Goal: Information Seeking & Learning: Learn about a topic

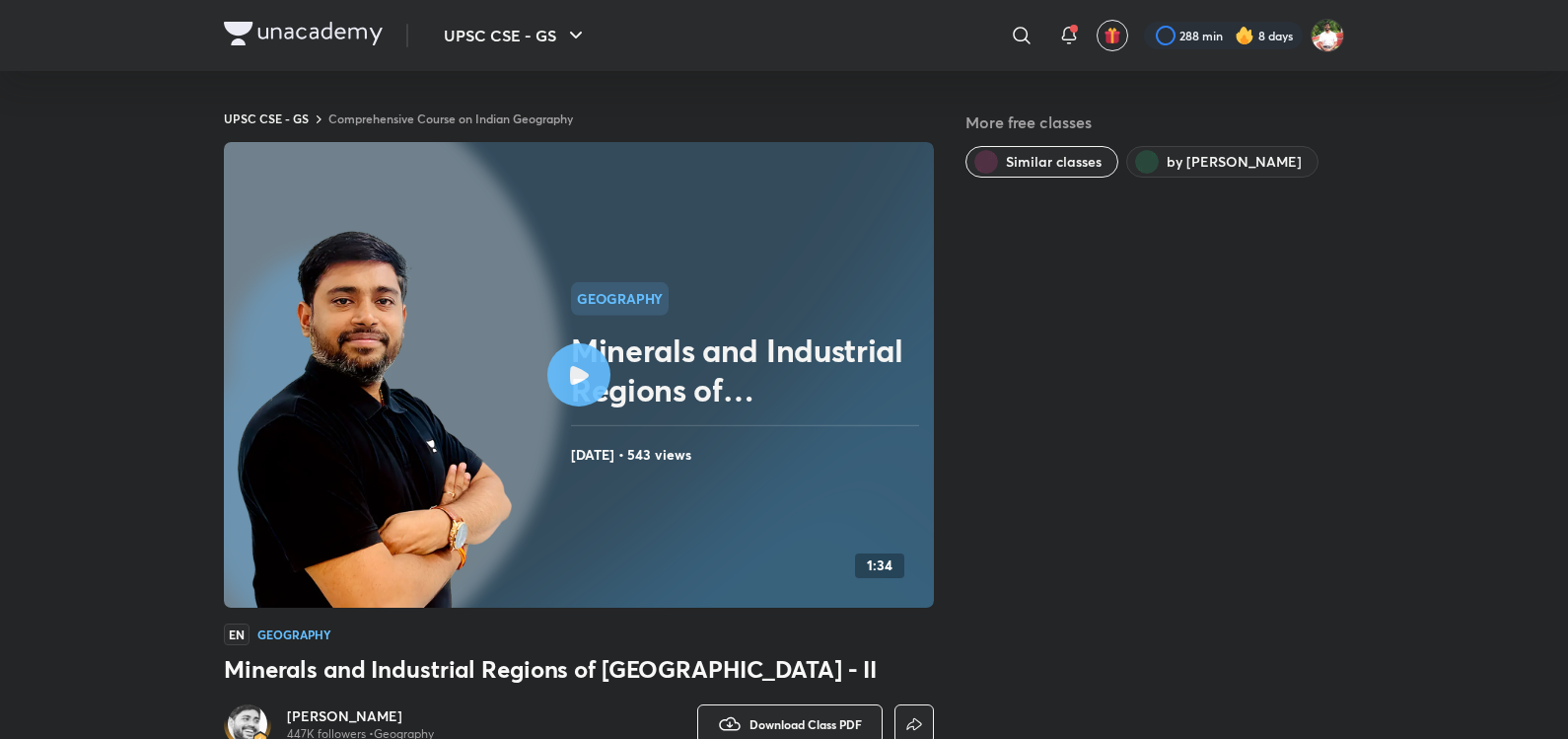
click at [262, 31] on img at bounding box center [303, 34] width 159 height 24
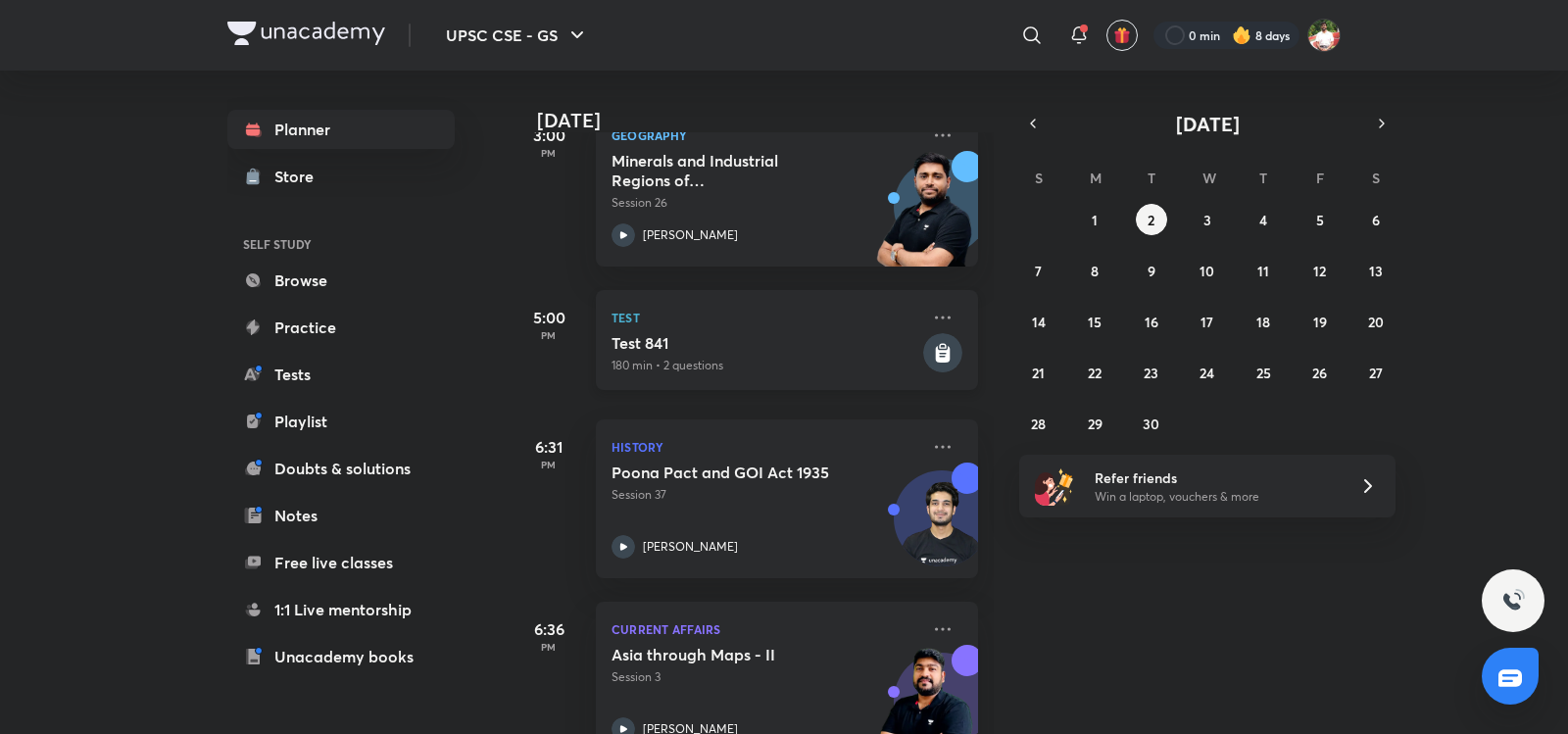
scroll to position [743, 0]
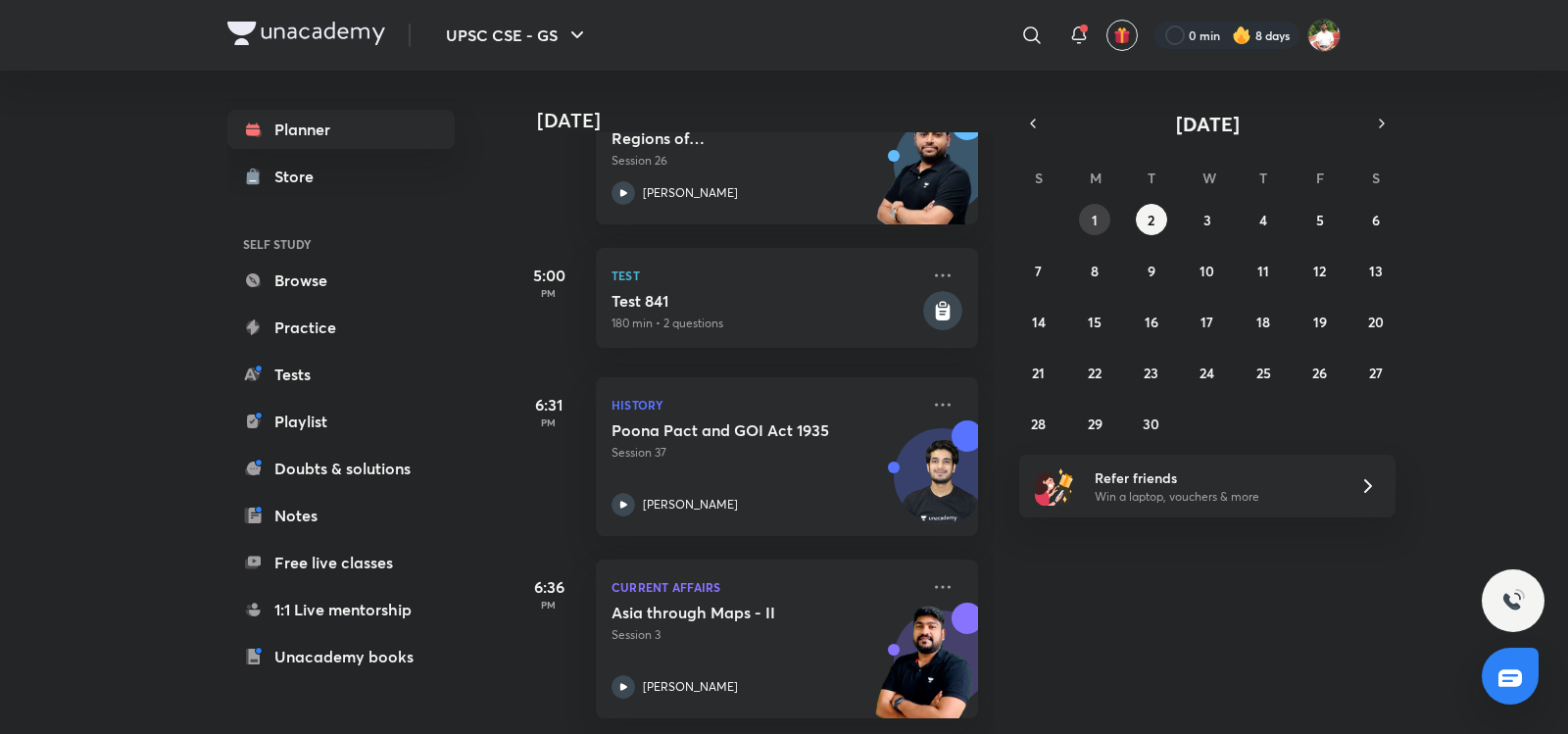
click at [1093, 211] on abbr "1" at bounding box center [1095, 220] width 6 height 19
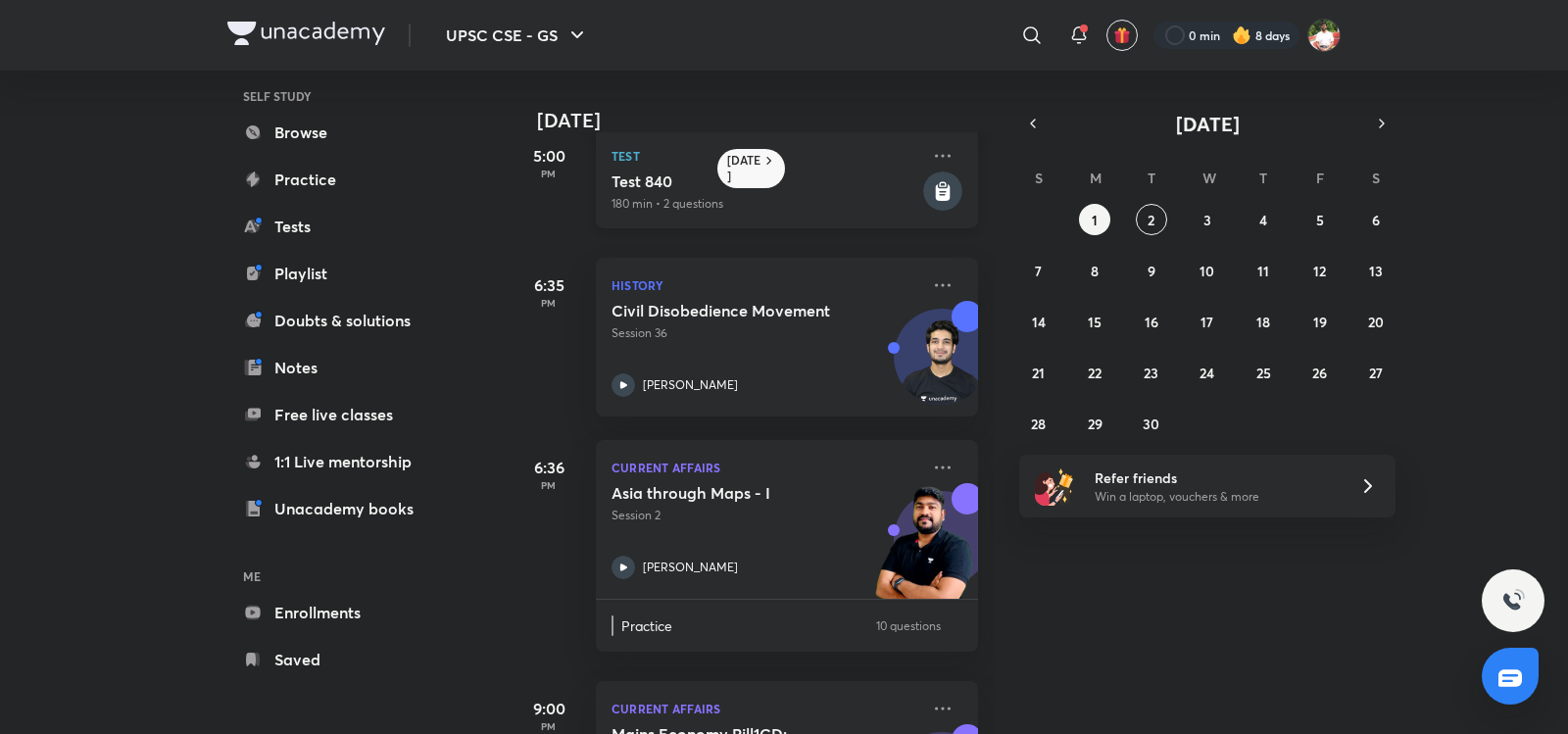
scroll to position [1023, 0]
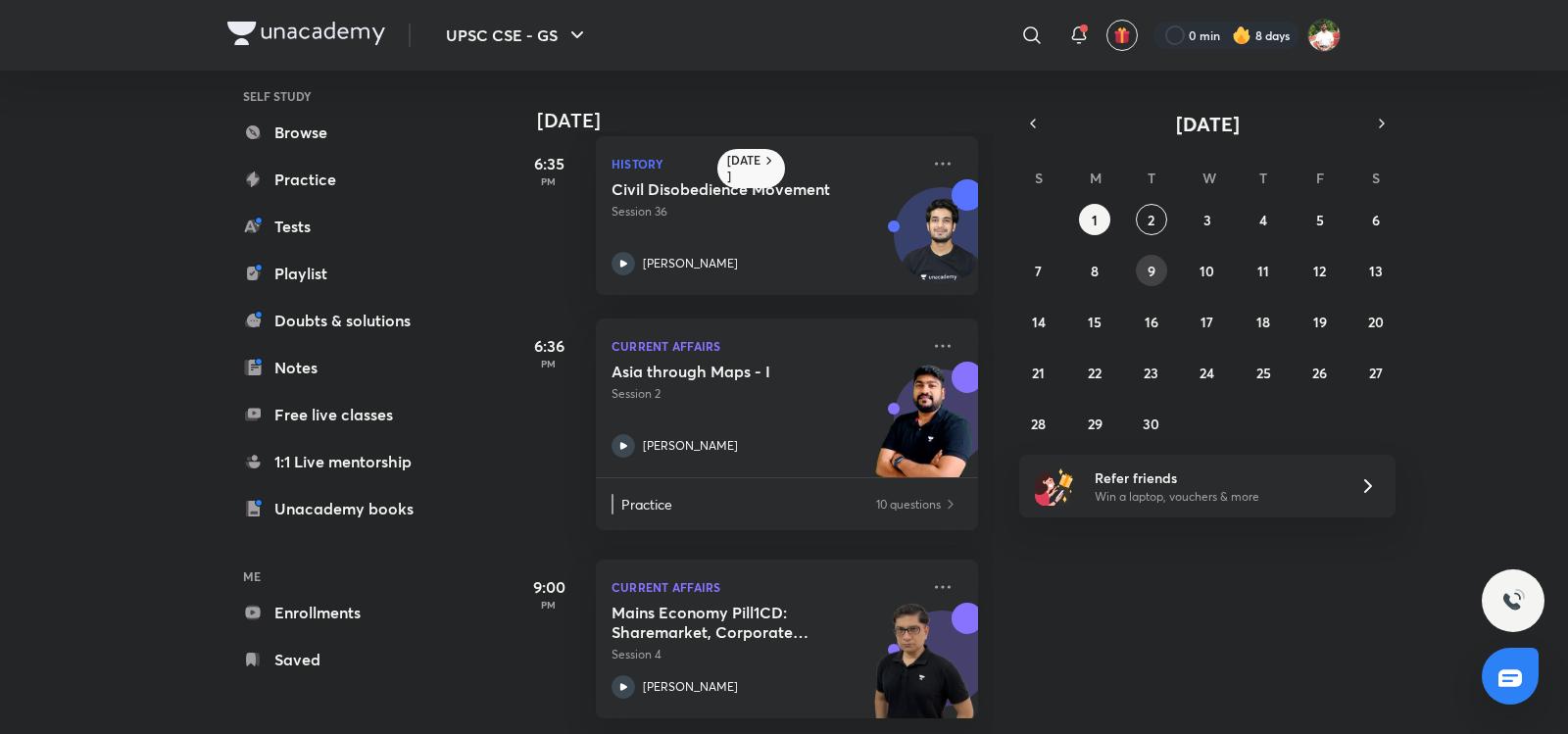
click at [1154, 267] on abbr "9" at bounding box center [1152, 270] width 8 height 19
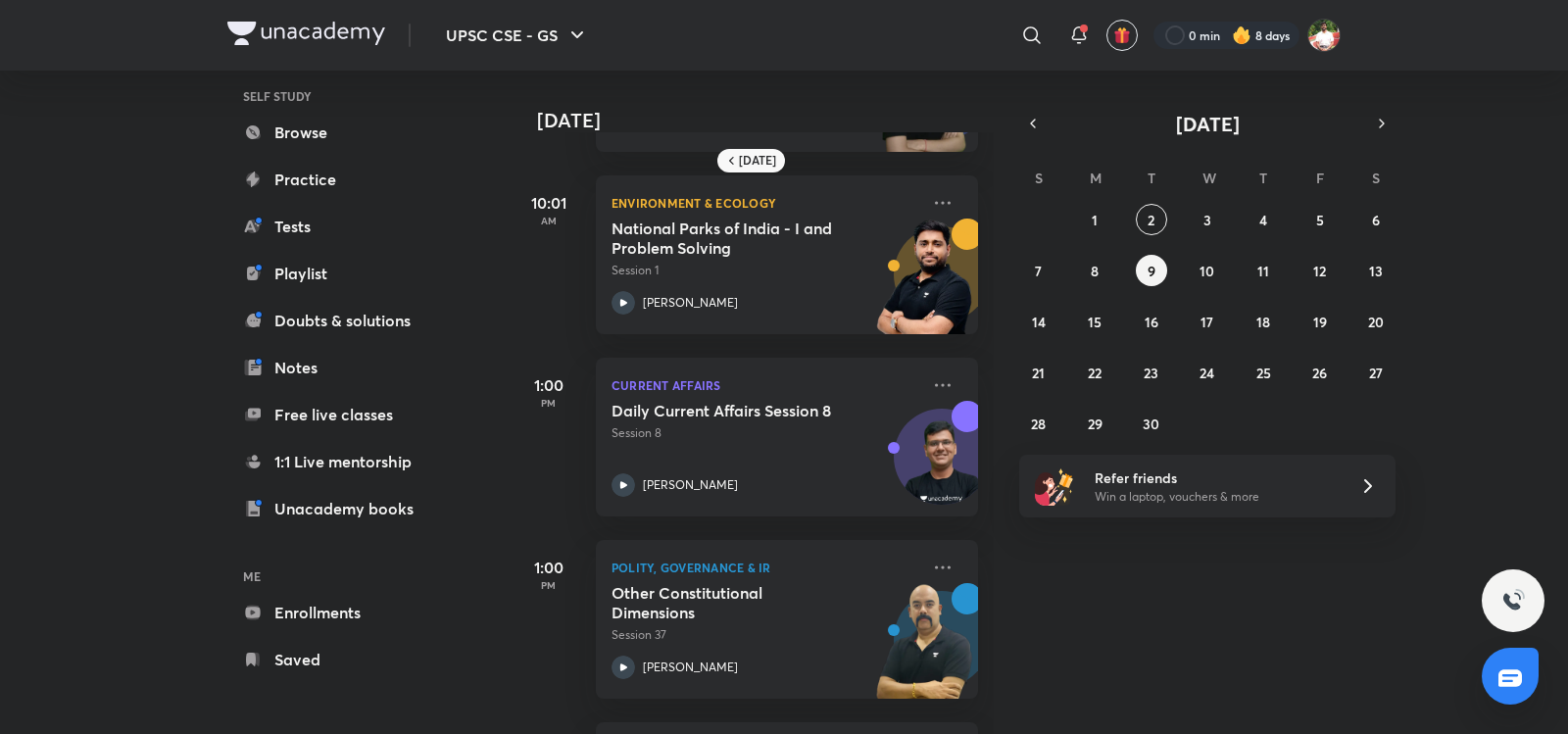
scroll to position [341, 0]
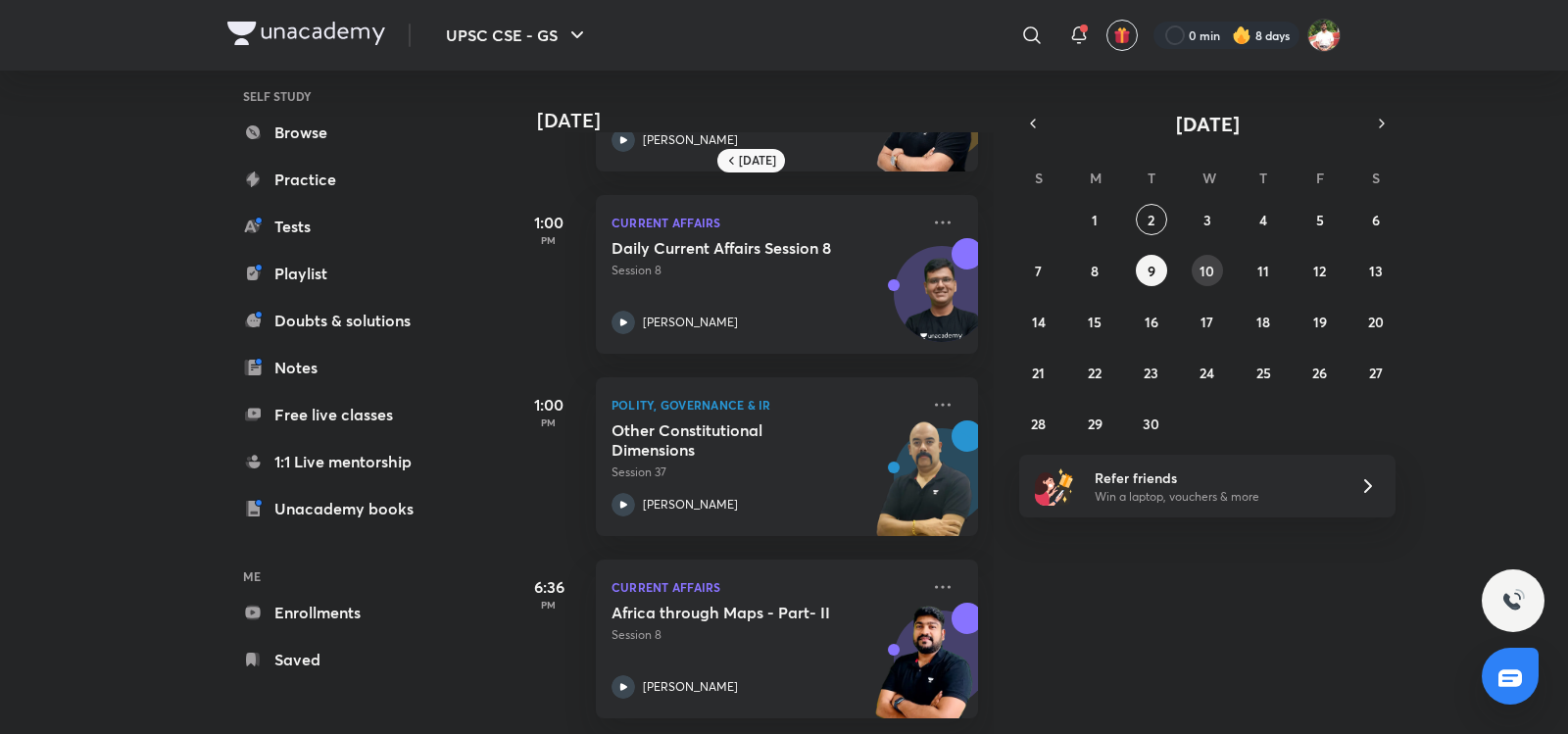
click at [1208, 278] on abbr "10" at bounding box center [1207, 270] width 15 height 19
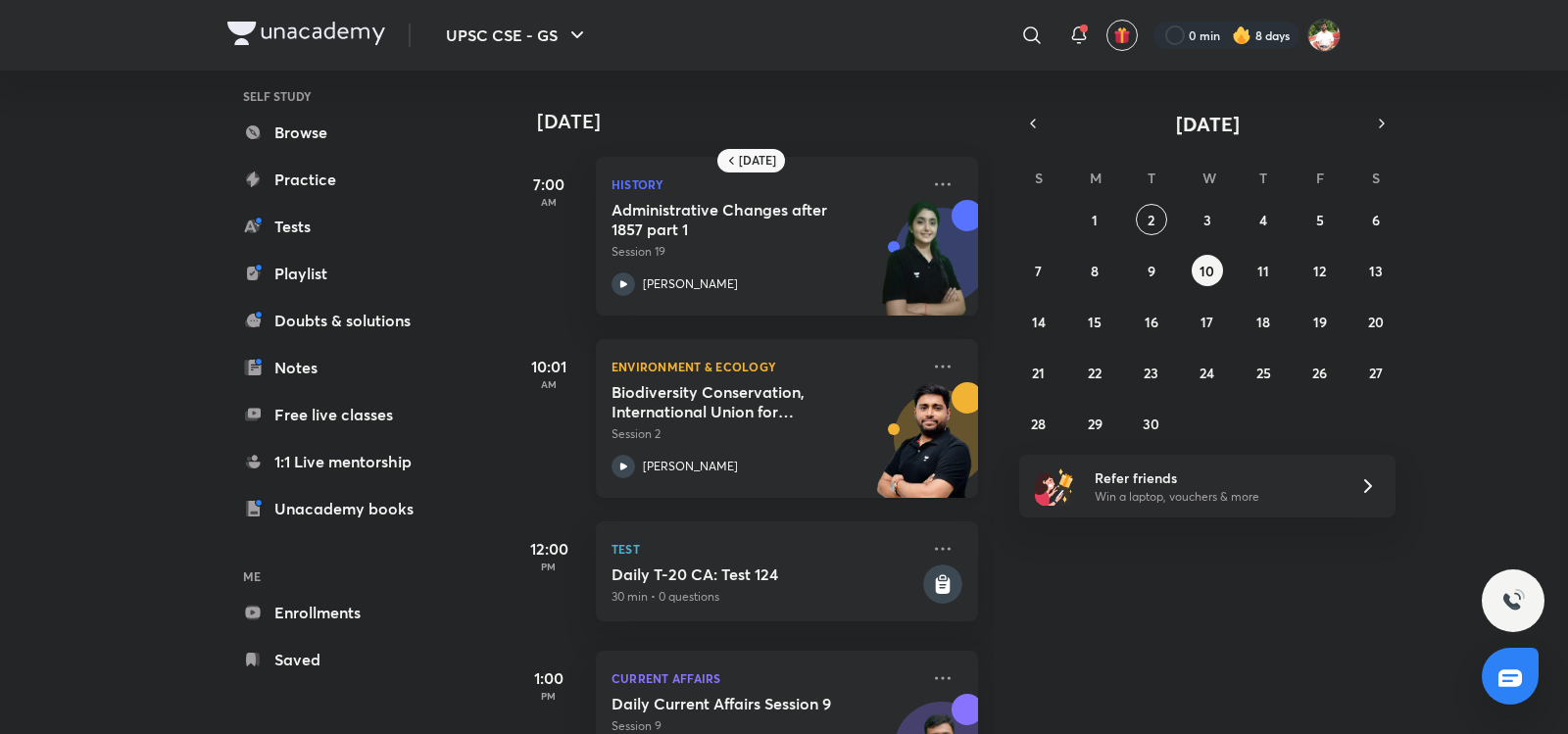
scroll to position [471, 0]
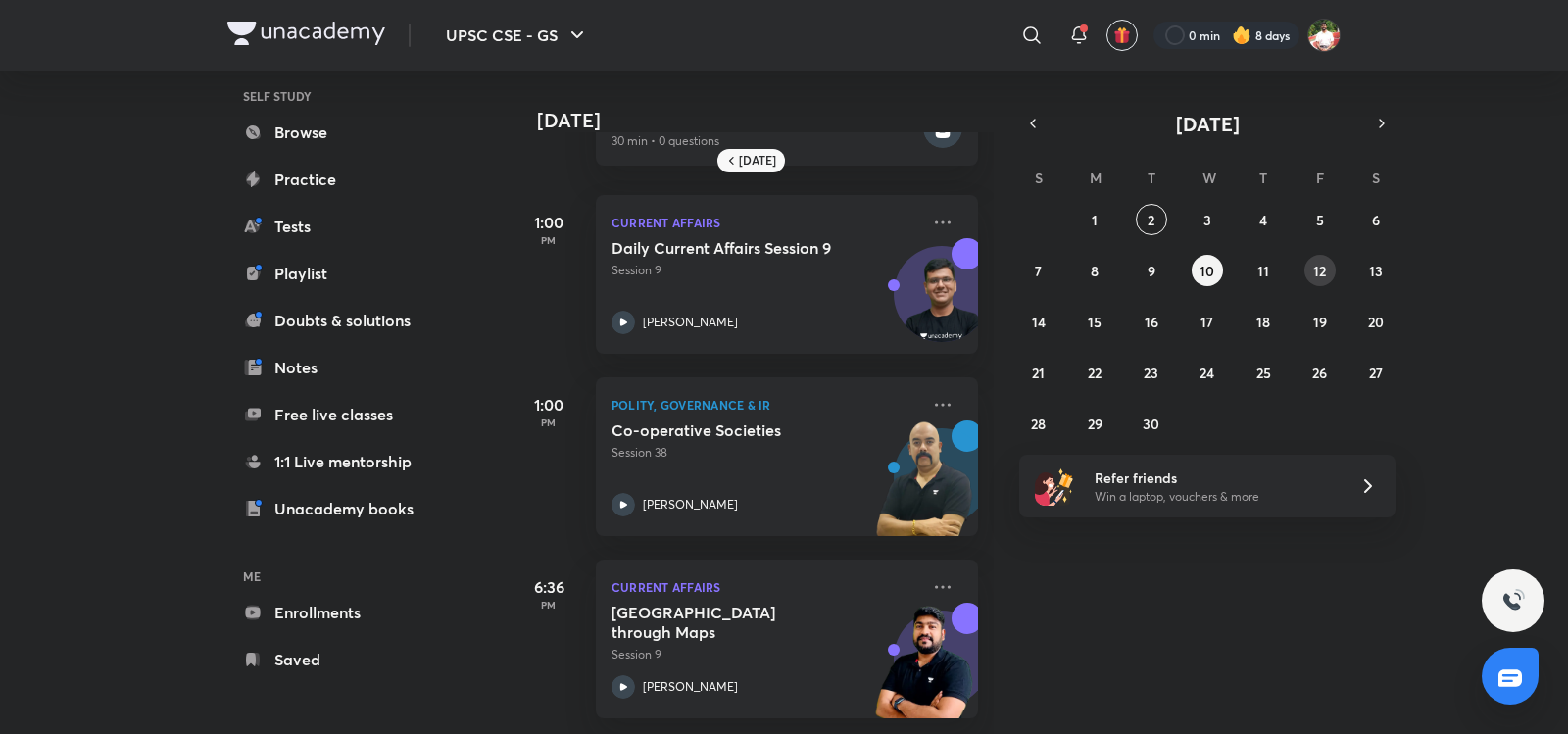
click at [1312, 273] on button "12" at bounding box center [1320, 270] width 32 height 32
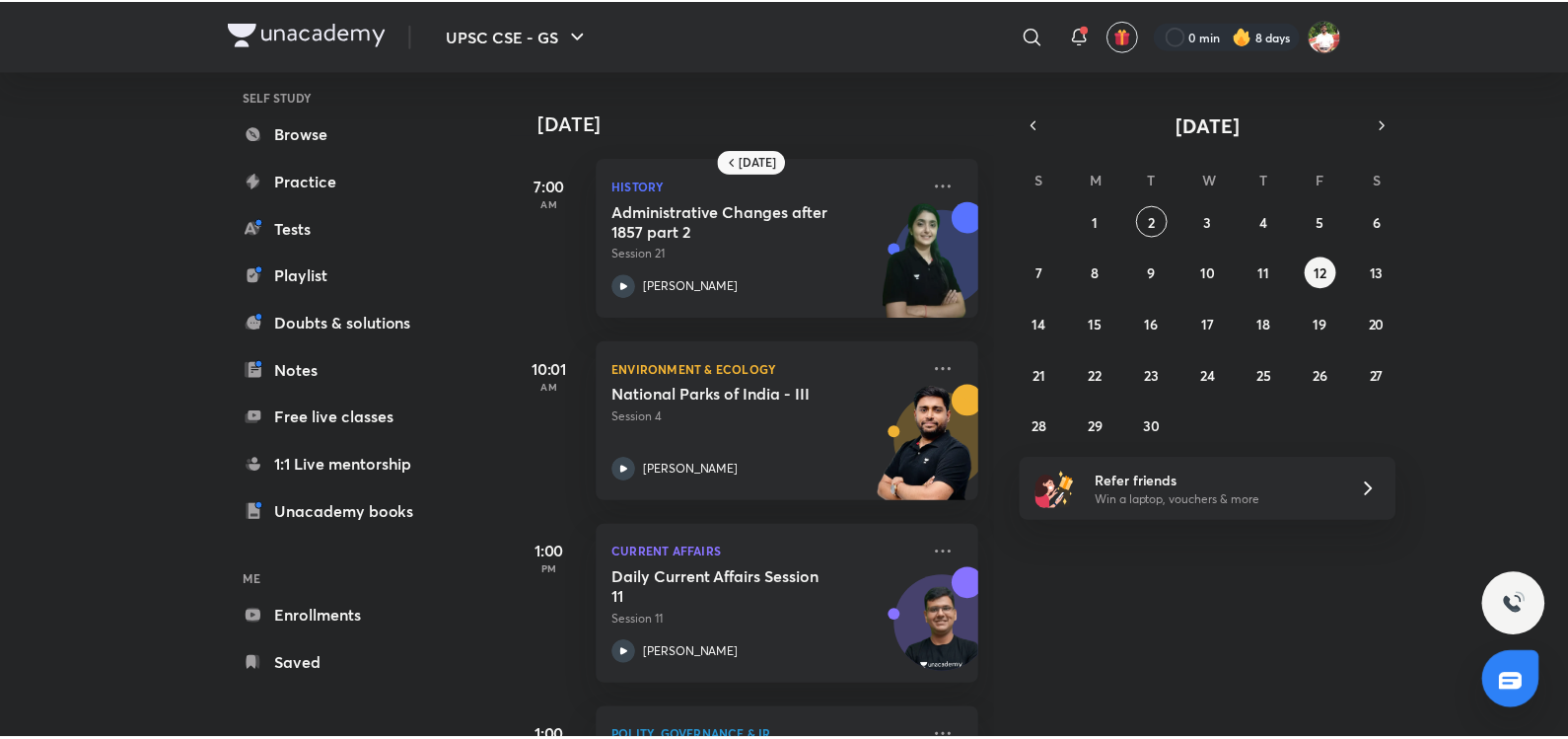
scroll to position [526, 0]
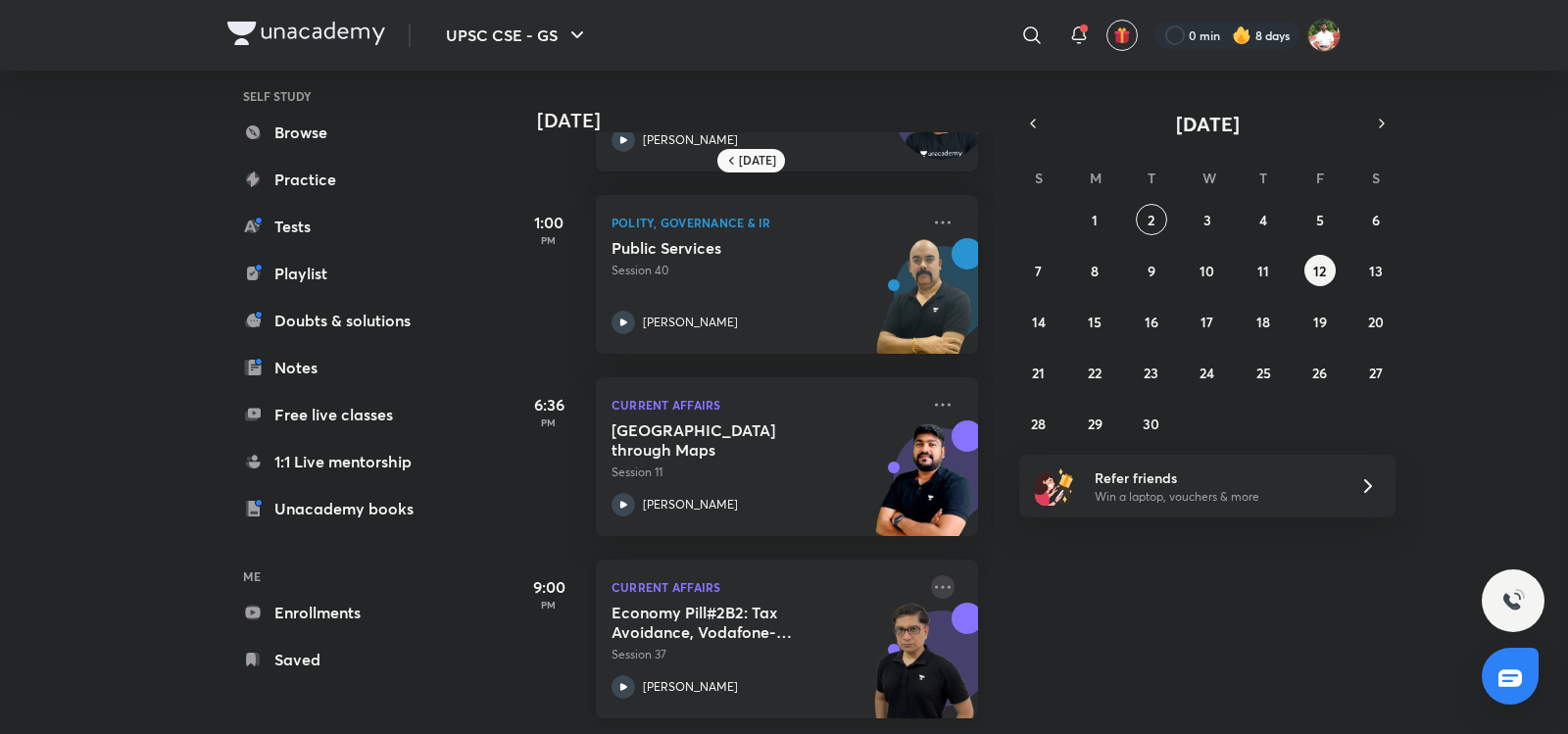
click at [932, 575] on icon at bounding box center [943, 587] width 24 height 24
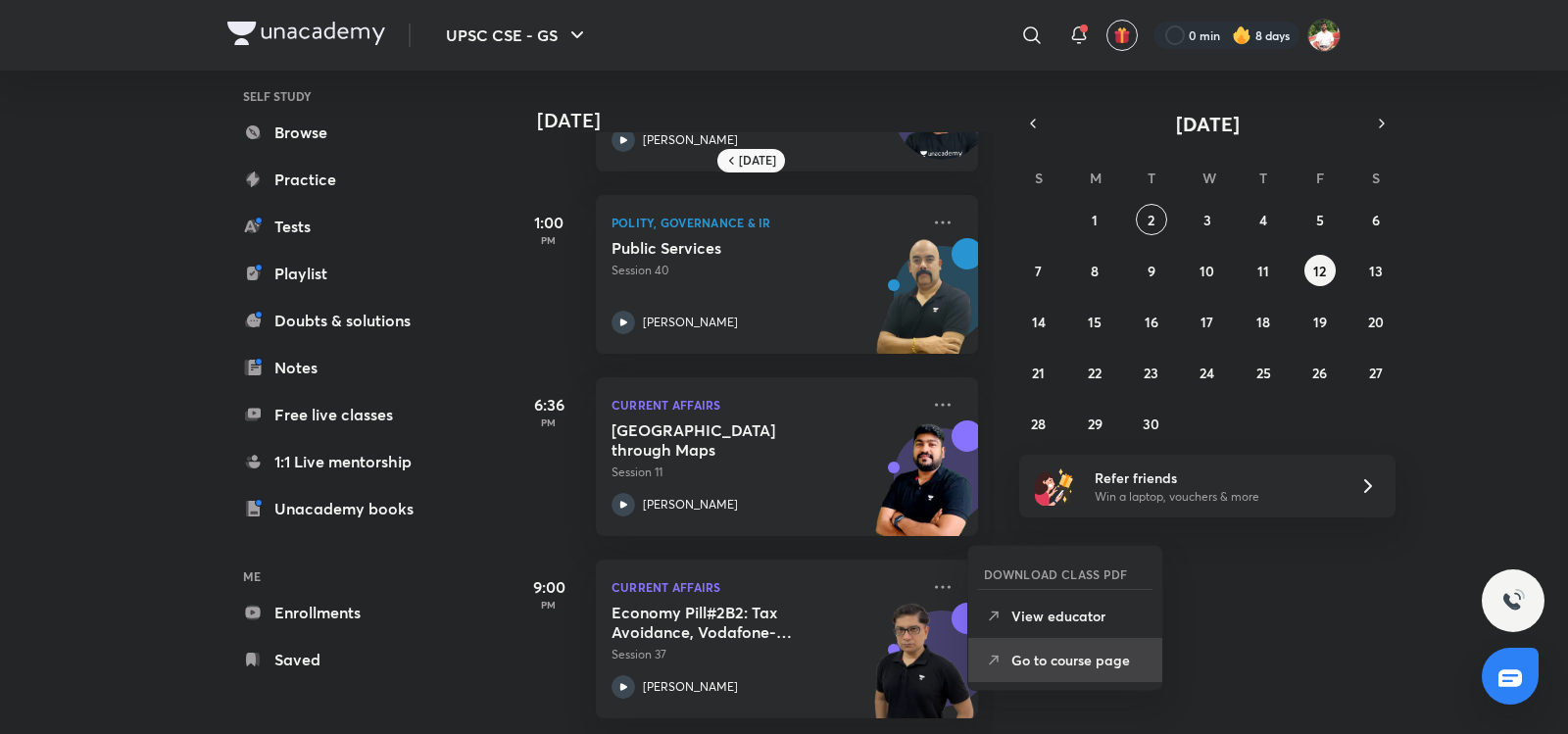
click at [1080, 658] on p "Go to course page" at bounding box center [1079, 660] width 135 height 21
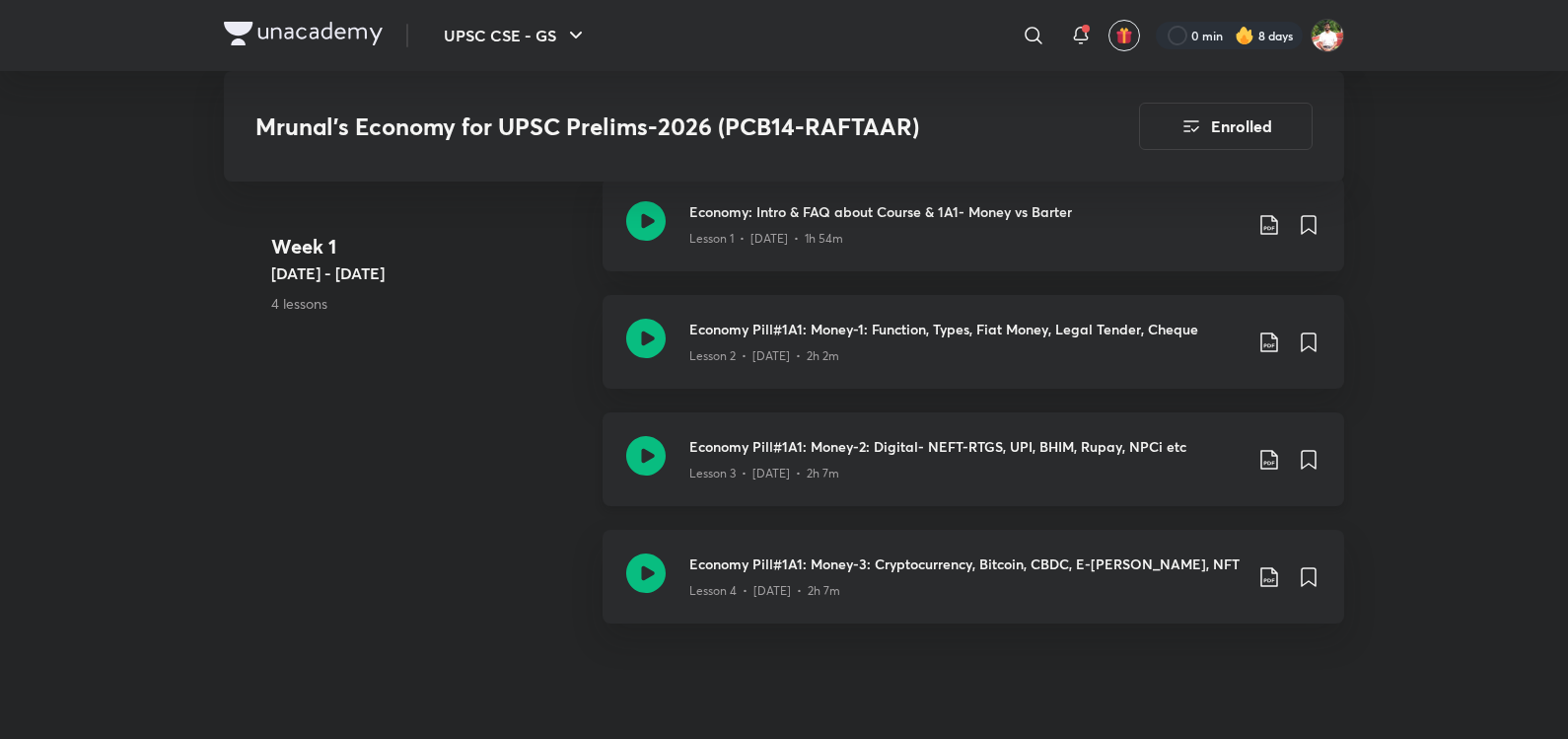
scroll to position [1382, 0]
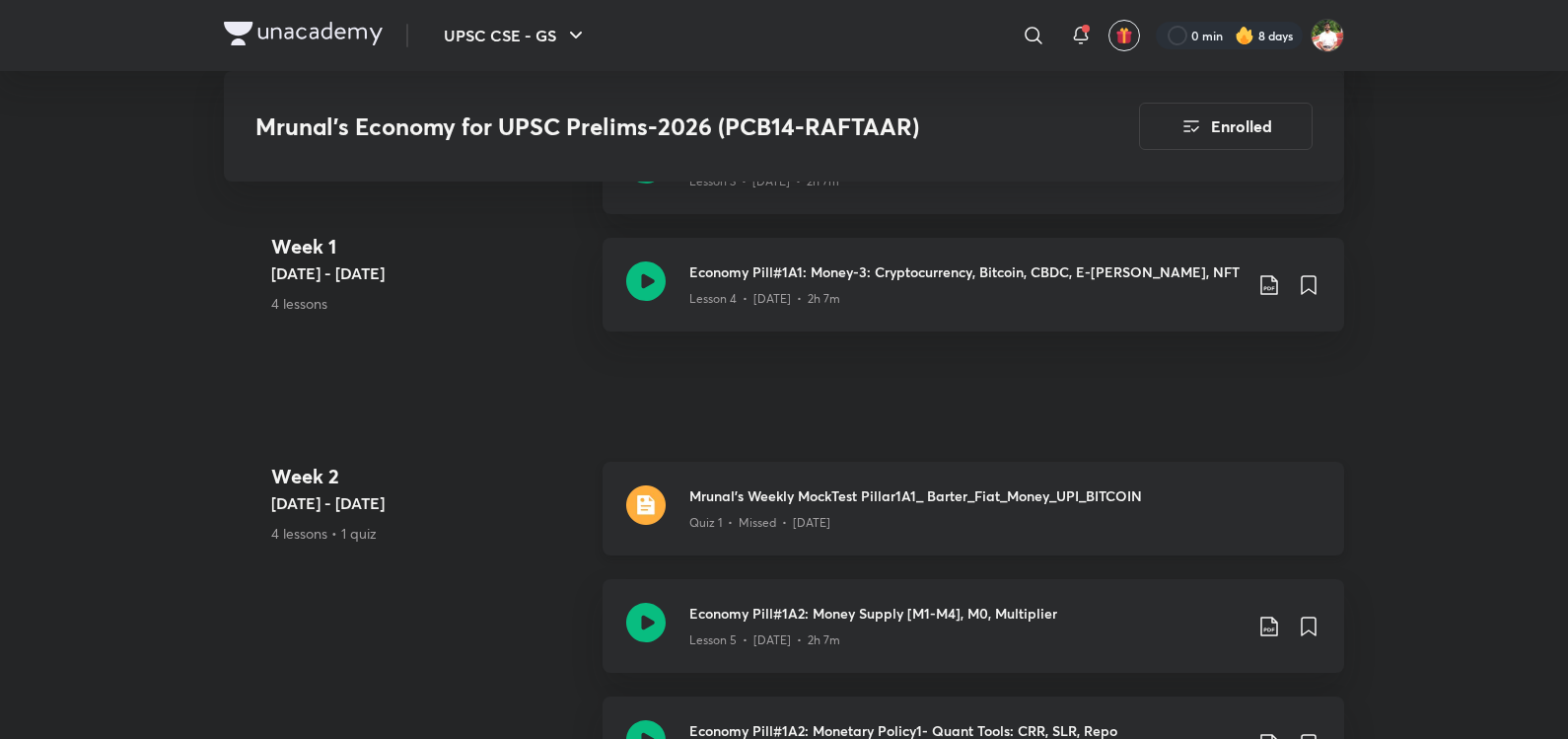
click at [654, 524] on img at bounding box center [646, 506] width 40 height 40
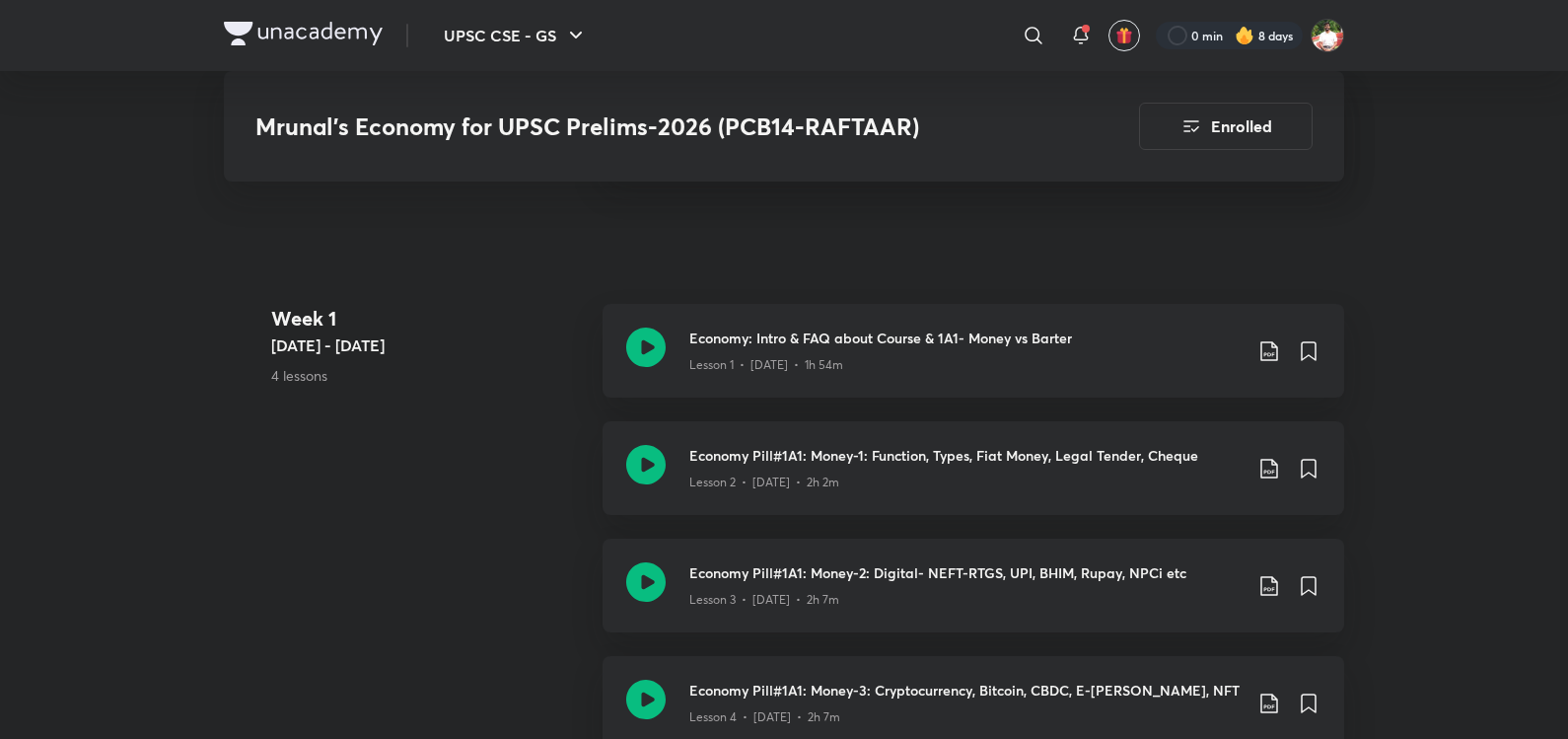
scroll to position [921, 0]
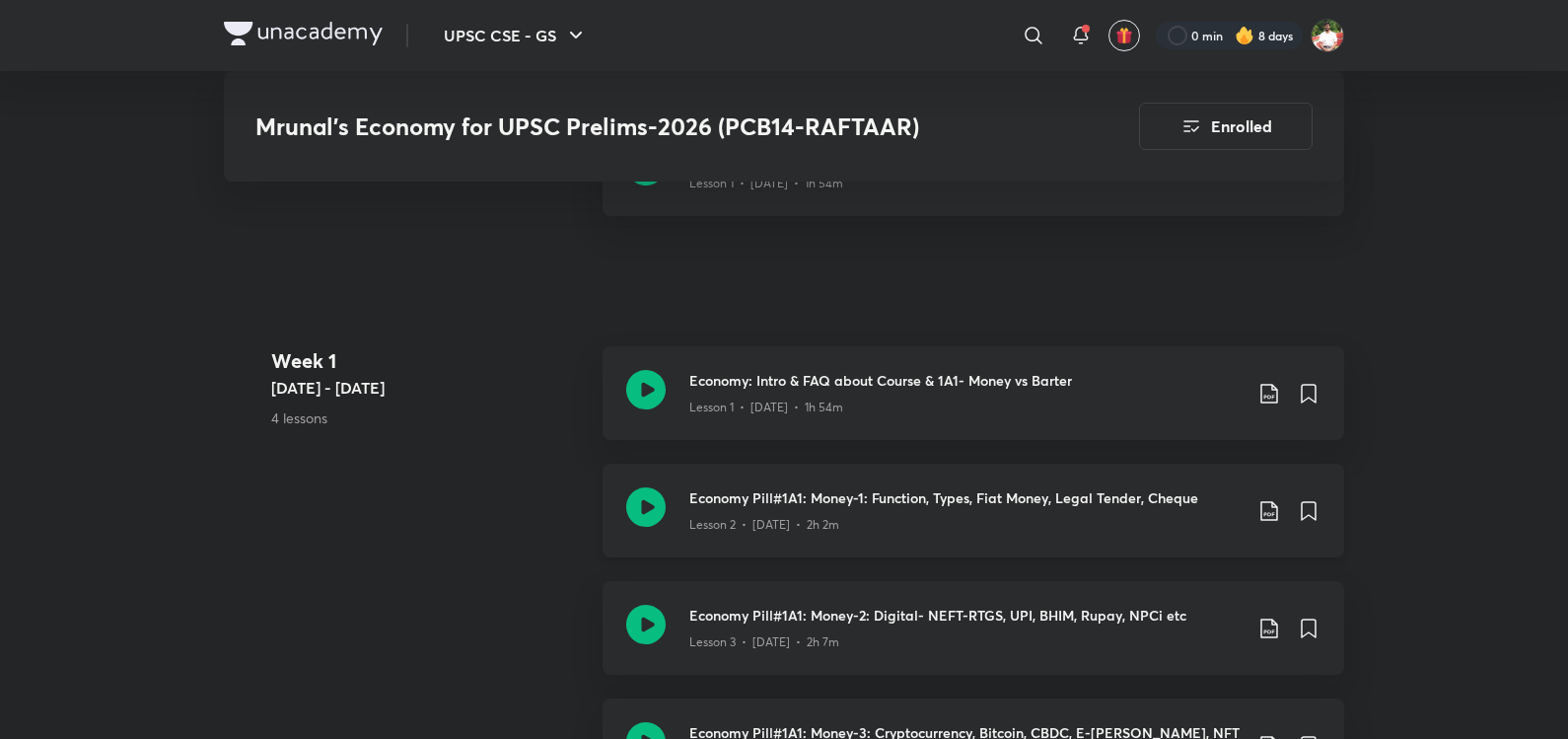
click at [651, 523] on icon at bounding box center [646, 508] width 40 height 40
